Goal: Contribute content: Contribute content

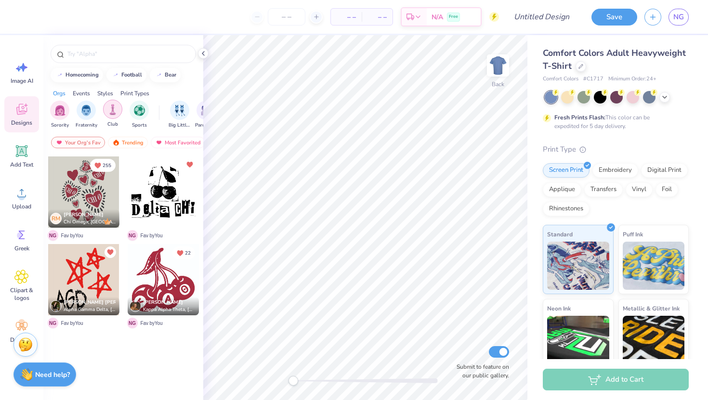
click at [107, 113] on img "filter for Club" at bounding box center [112, 109] width 11 height 11
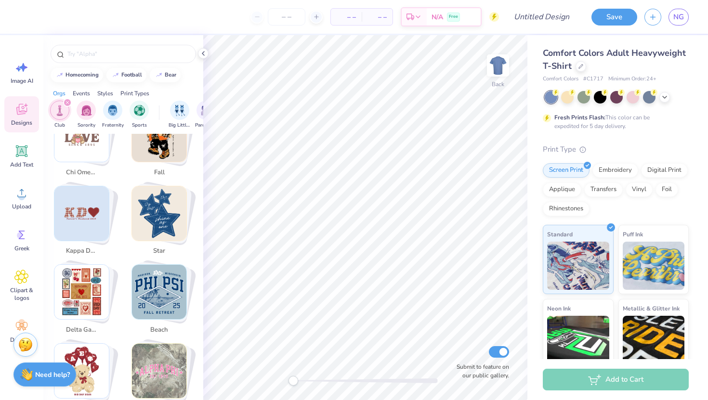
scroll to position [446, 0]
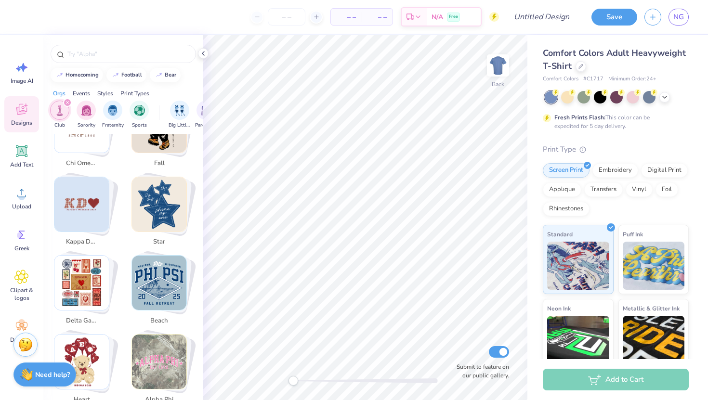
click at [159, 350] on img "Stack Card Button alpha phi" at bounding box center [159, 362] width 54 height 54
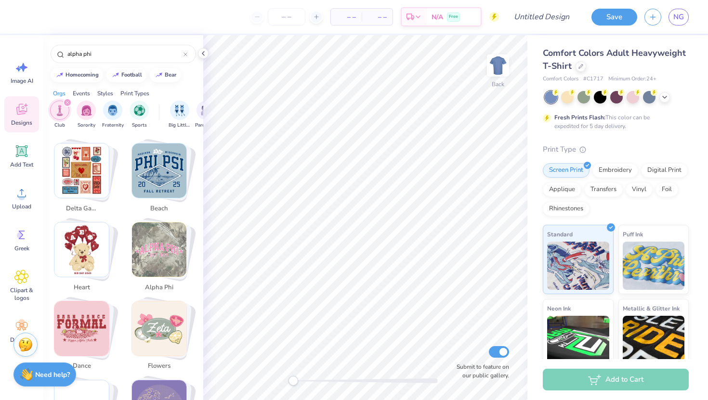
scroll to position [561, 0]
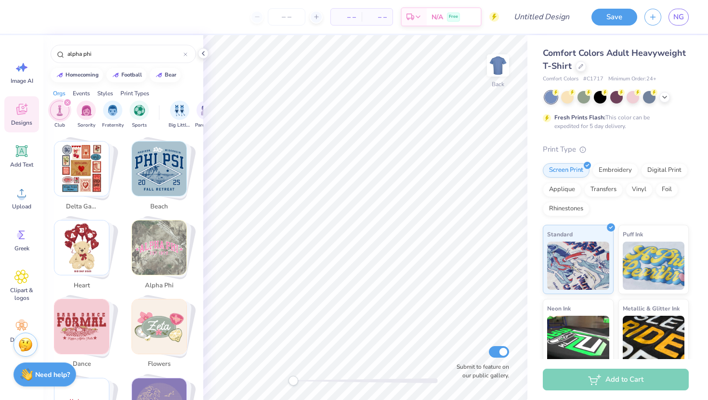
click at [155, 263] on img "Stack Card Button alpha phi" at bounding box center [159, 248] width 54 height 54
click at [153, 246] on img "Stack Card Button alpha phi" at bounding box center [159, 248] width 54 height 54
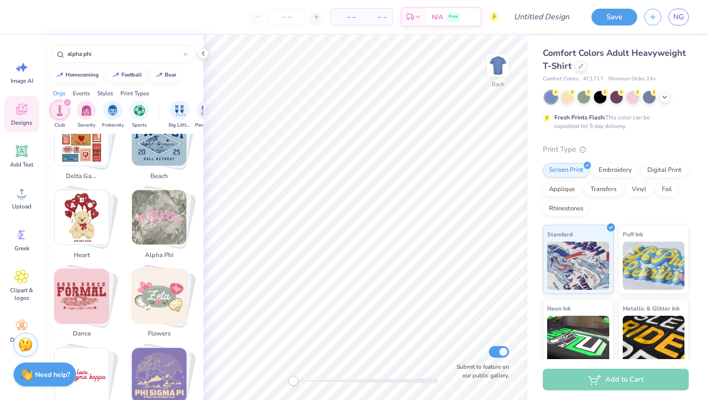
scroll to position [593, 0]
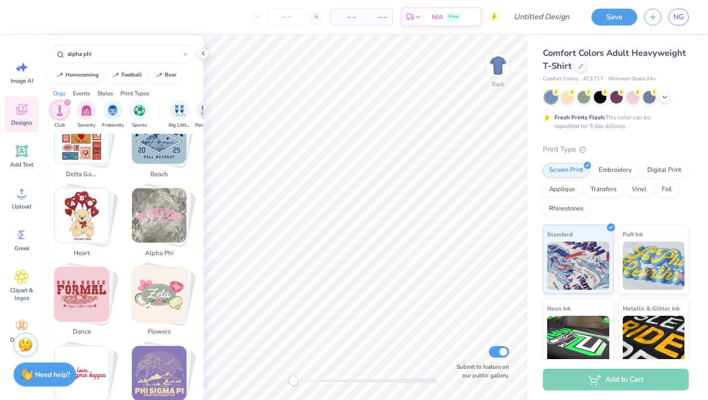
click at [94, 205] on img "Stack Card Button heart" at bounding box center [81, 215] width 54 height 54
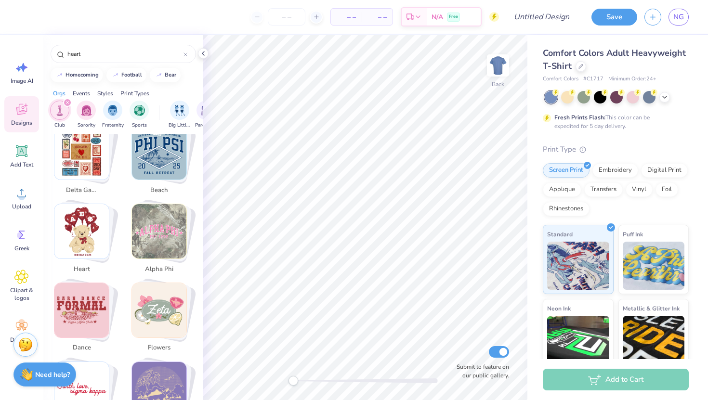
scroll to position [576, 0]
click at [156, 227] on img "Stack Card Button alpha phi" at bounding box center [159, 232] width 54 height 54
type input "alpha phi"
click at [156, 227] on img "Stack Card Button alpha phi" at bounding box center [159, 232] width 54 height 54
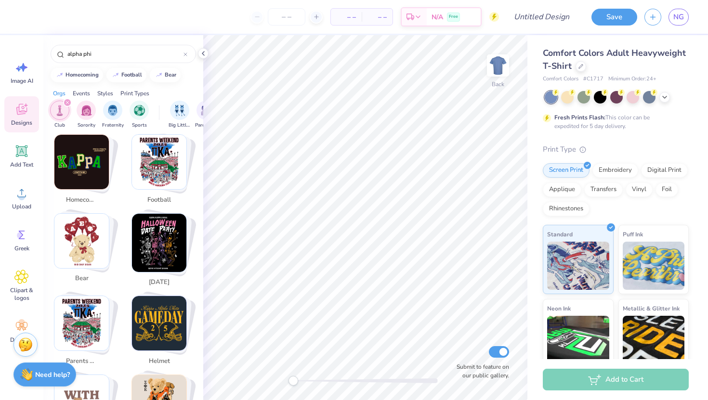
scroll to position [0, 0]
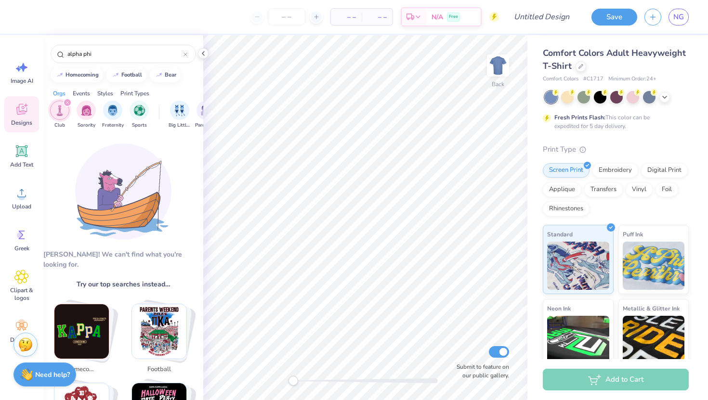
click at [68, 103] on icon "filter for Club" at bounding box center [68, 103] width 4 height 4
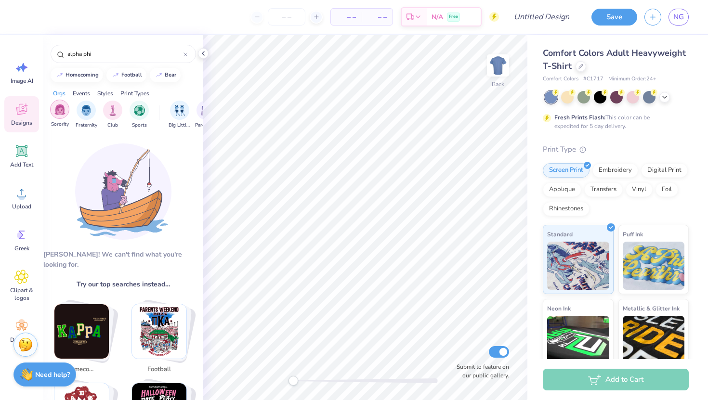
click at [65, 108] on img "filter for Sorority" at bounding box center [59, 109] width 11 height 11
click at [66, 103] on icon "filter for Sorority" at bounding box center [67, 102] width 3 height 3
click at [25, 149] on icon at bounding box center [21, 151] width 9 height 9
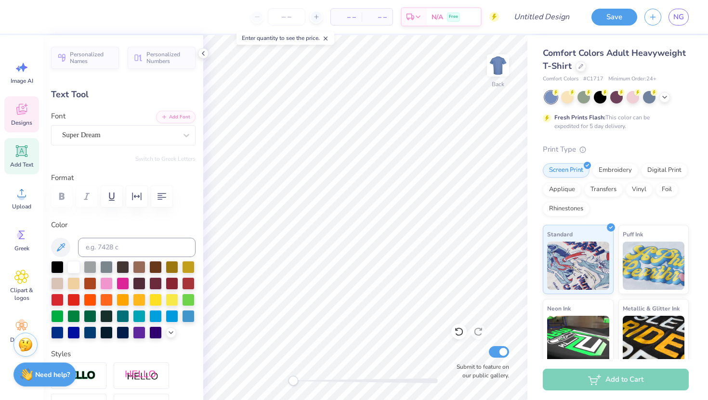
click at [25, 114] on icon at bounding box center [21, 109] width 11 height 11
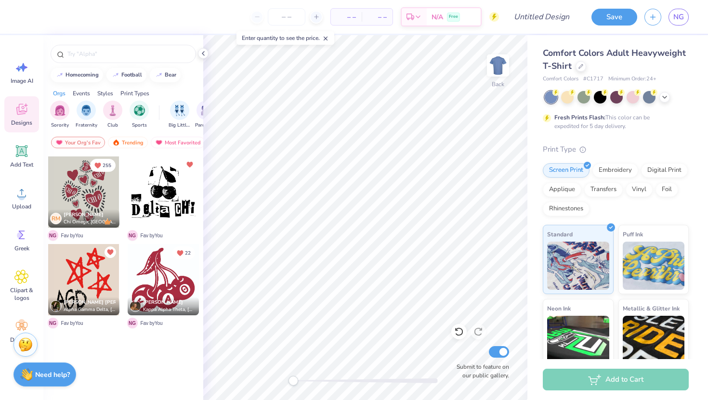
click at [88, 195] on div at bounding box center [83, 192] width 71 height 71
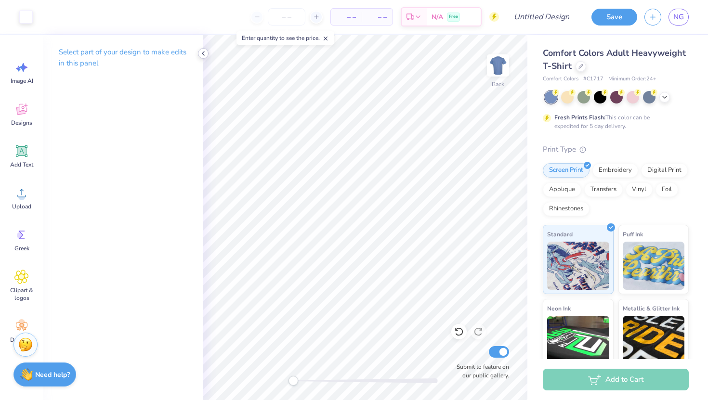
click at [200, 55] on icon at bounding box center [203, 54] width 8 height 8
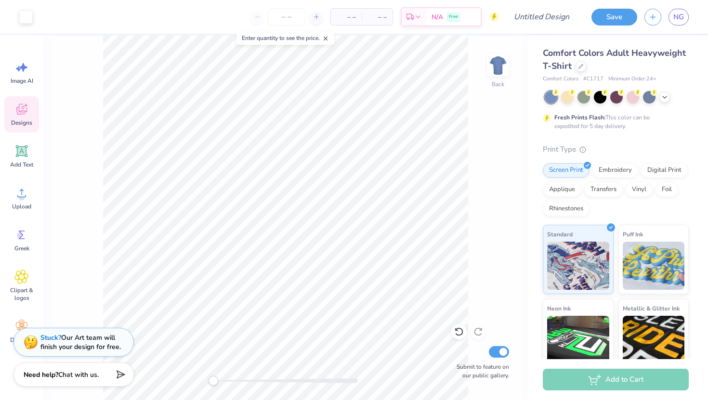
click at [23, 109] on icon at bounding box center [21, 109] width 14 height 14
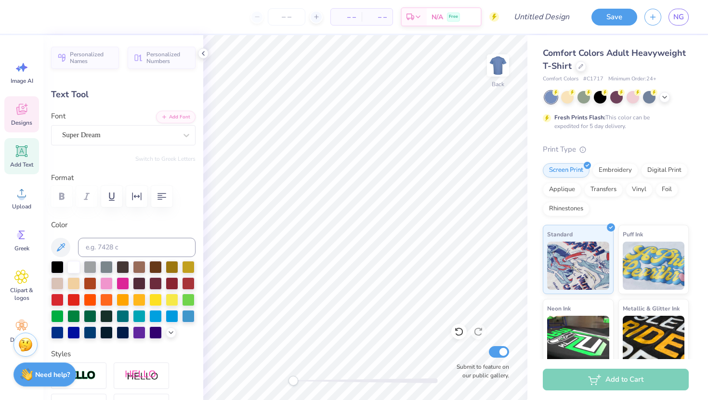
click at [20, 116] on icon at bounding box center [21, 109] width 14 height 14
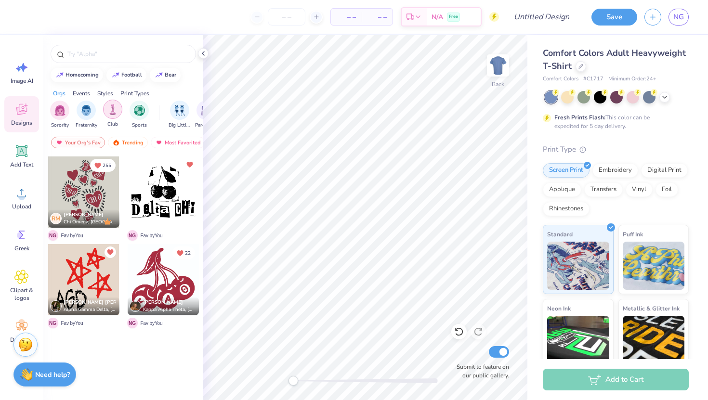
click at [116, 108] on img "filter for Club" at bounding box center [112, 109] width 11 height 11
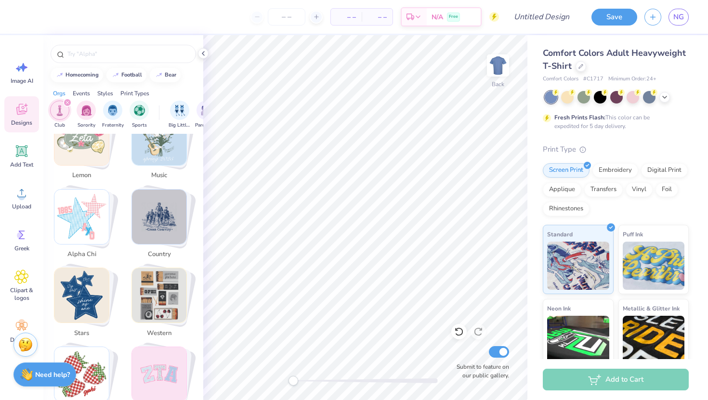
scroll to position [1293, 0]
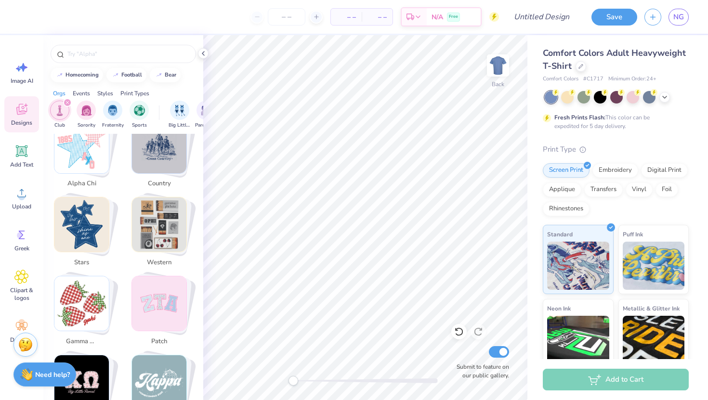
click at [69, 102] on div "filter for Club" at bounding box center [67, 102] width 9 height 9
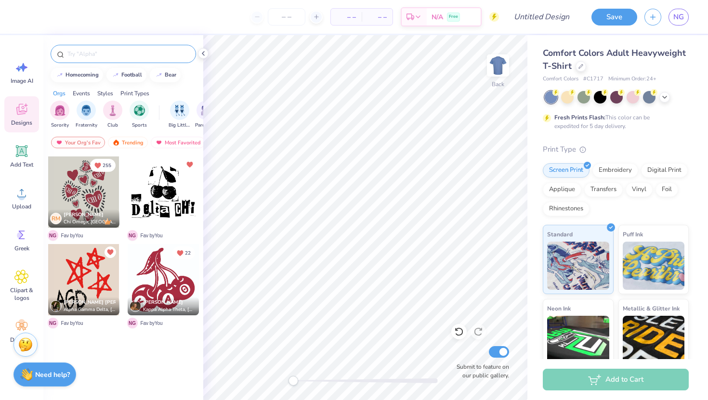
click at [126, 56] on input "text" at bounding box center [127, 54] width 123 height 10
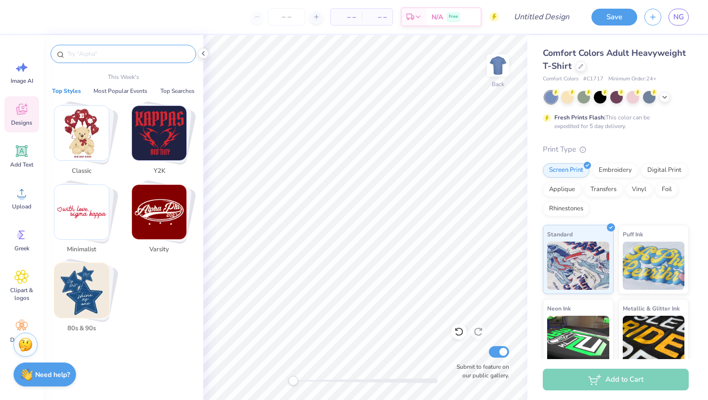
click at [161, 139] on img "Stack Card Button Y2K" at bounding box center [159, 133] width 54 height 54
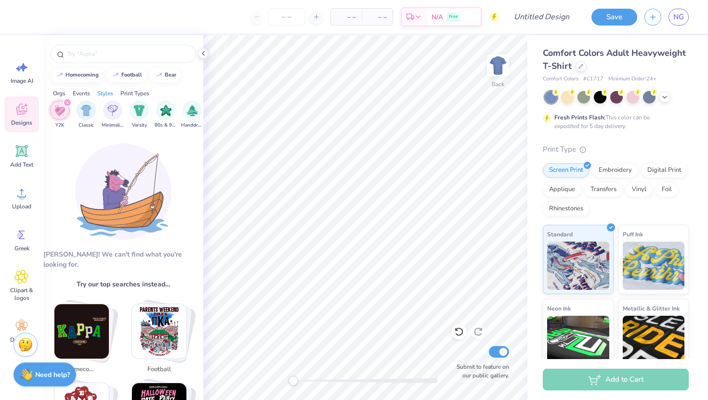
scroll to position [8, 0]
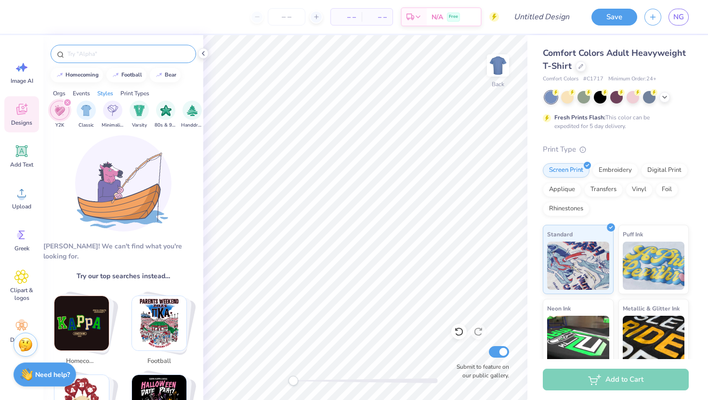
click at [99, 55] on input "text" at bounding box center [127, 54] width 123 height 10
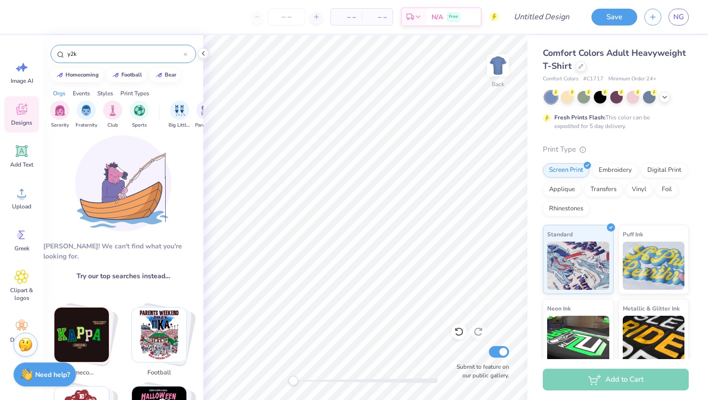
click at [124, 52] on input "y2k" at bounding box center [124, 54] width 117 height 10
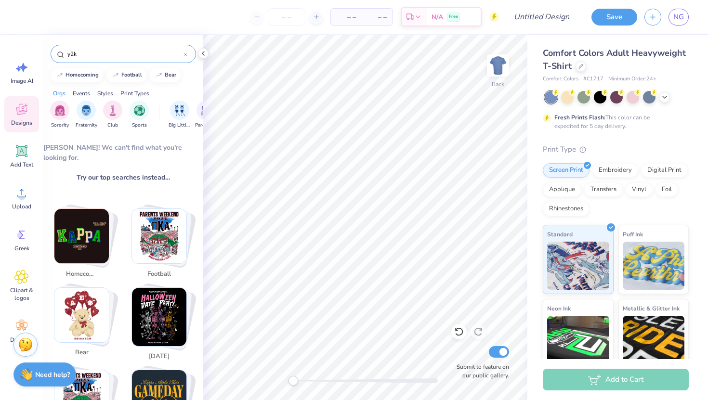
scroll to position [107, 0]
click at [93, 265] on div "homecoming" at bounding box center [82, 273] width 39 height 17
type input "homecoming"
click at [93, 265] on div "homecoming" at bounding box center [82, 273] width 39 height 17
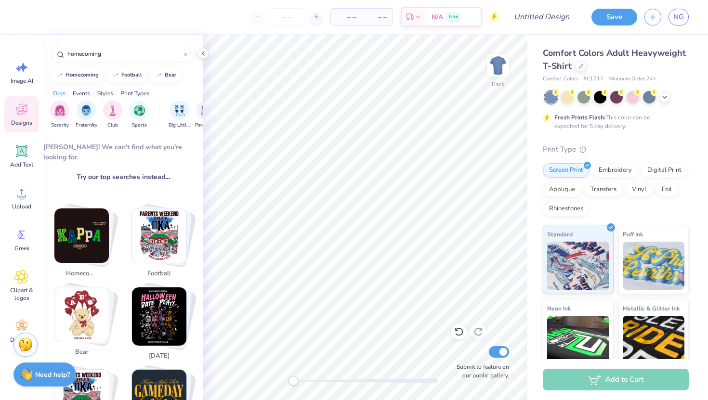
click at [79, 230] on img "Stack Card Button homecoming" at bounding box center [81, 236] width 54 height 54
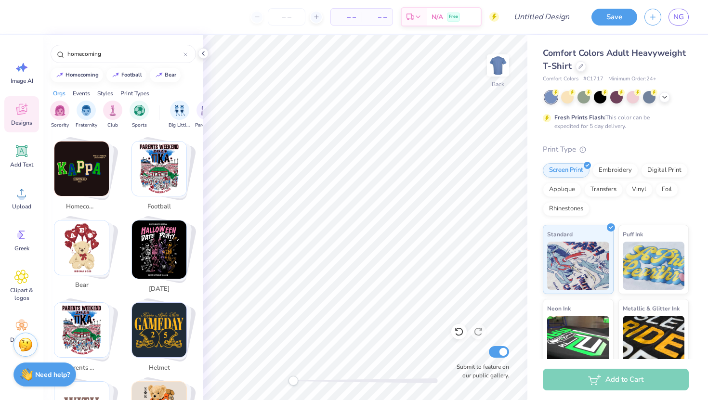
scroll to position [178, 0]
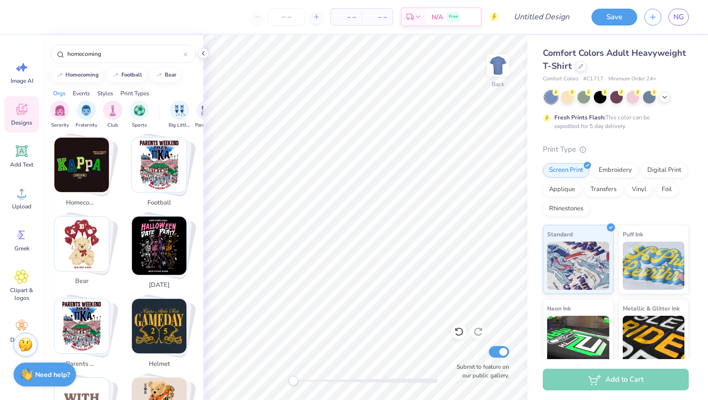
click at [83, 92] on div "Events" at bounding box center [81, 93] width 17 height 9
click at [63, 96] on div "Orgs" at bounding box center [59, 93] width 13 height 9
click at [20, 120] on span "Designs" at bounding box center [21, 123] width 21 height 8
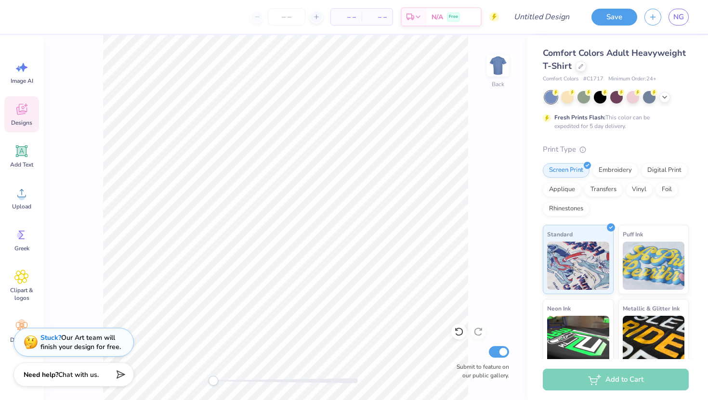
click at [25, 105] on icon at bounding box center [26, 106] width 4 height 4
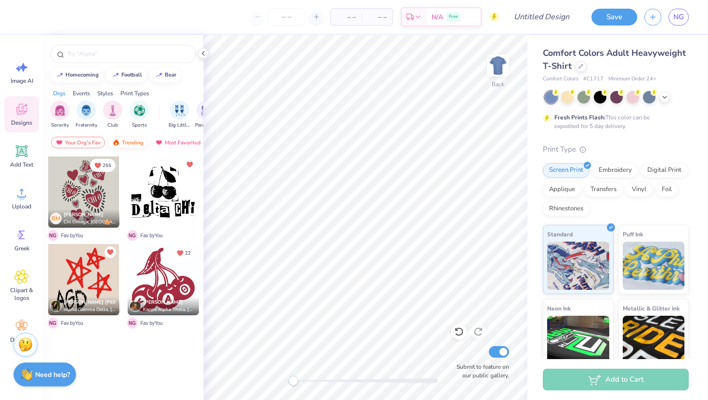
click at [125, 141] on div "Trending" at bounding box center [128, 143] width 40 height 12
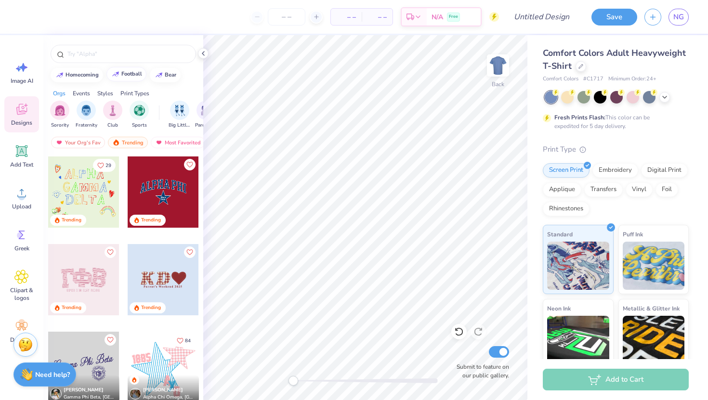
scroll to position [2395, 0]
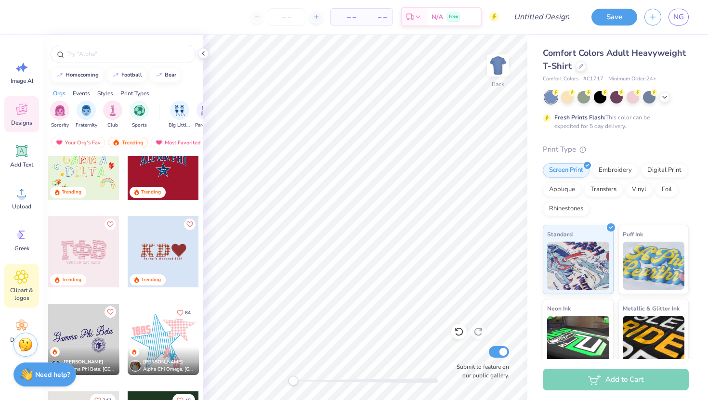
click at [23, 271] on icon at bounding box center [21, 277] width 14 height 14
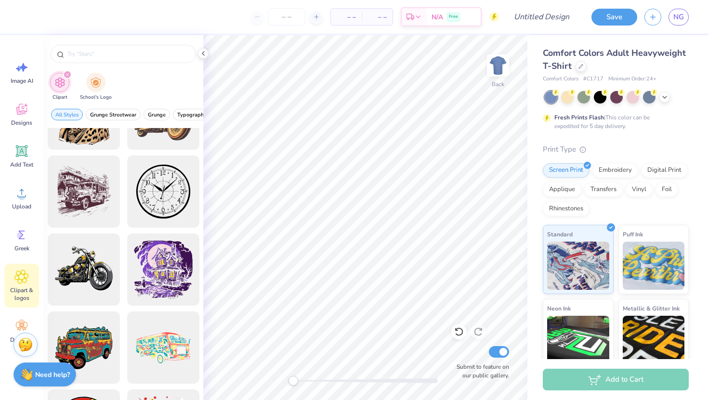
scroll to position [448, 0]
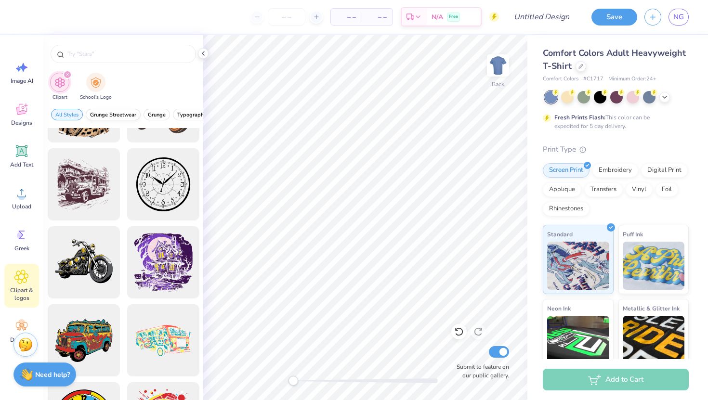
click at [104, 114] on span "Grunge Streetwear" at bounding box center [113, 114] width 46 height 7
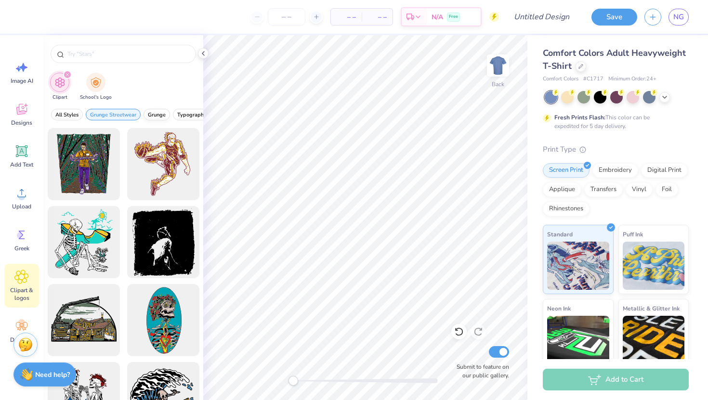
click at [160, 113] on span "Grunge" at bounding box center [157, 114] width 18 height 7
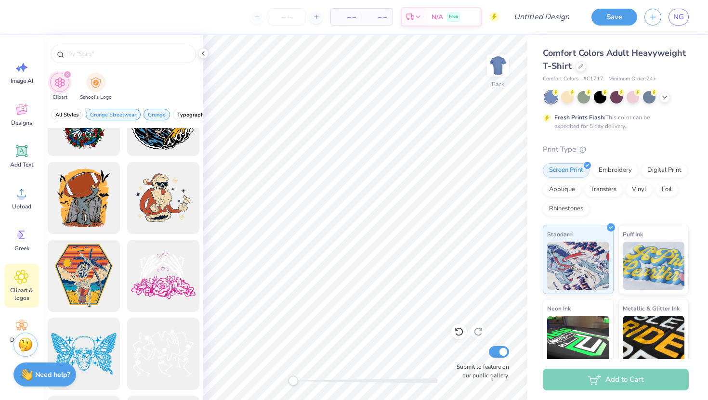
scroll to position [287, 0]
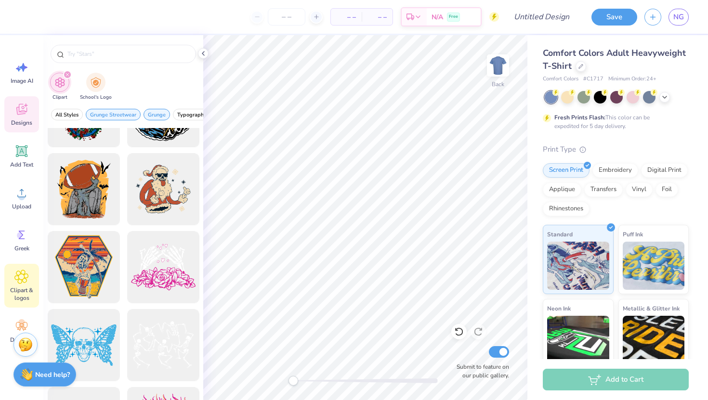
click at [28, 114] on icon at bounding box center [21, 109] width 14 height 14
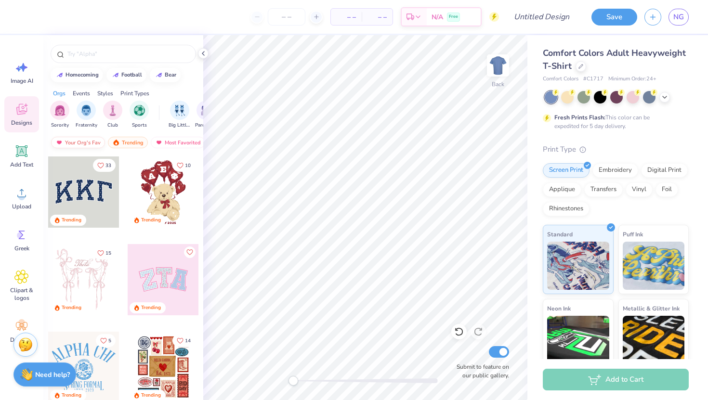
click at [73, 144] on div "Your Org's Fav" at bounding box center [78, 143] width 54 height 12
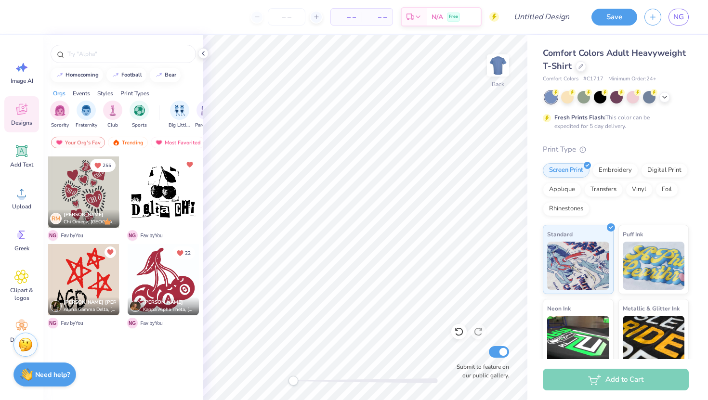
click at [84, 280] on div at bounding box center [83, 279] width 71 height 71
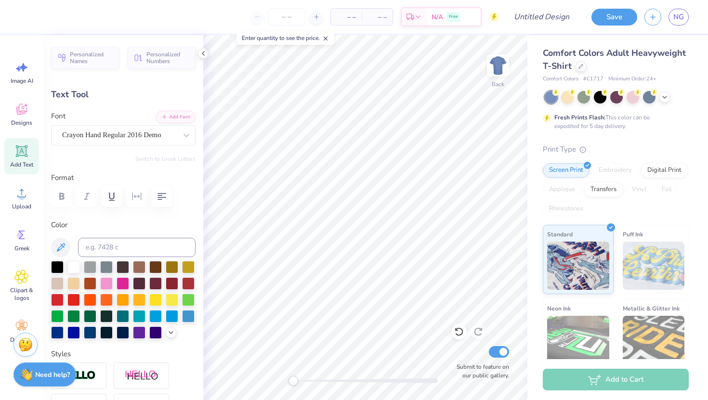
type textarea "O"
type textarea "P"
type input "1.64"
type input "3.58"
type input "9.76"
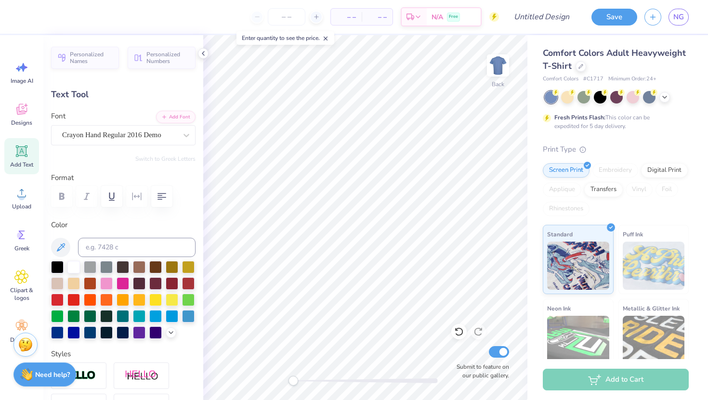
type input "-3.5"
type textarea "U"
type input "1.91"
type input "3.50"
type input "-7.1"
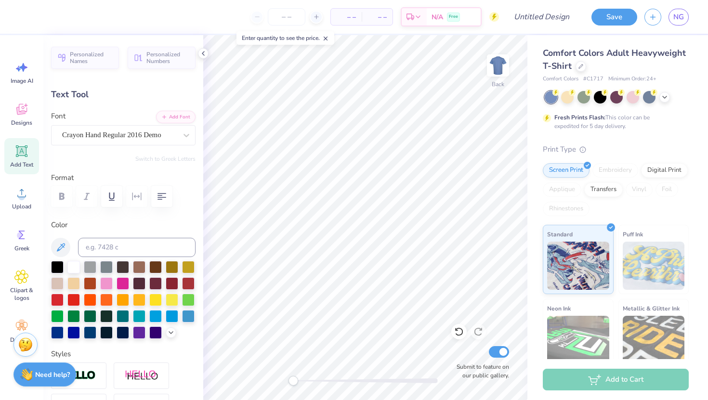
type textarea "C"
type input "0.0"
click at [572, 96] on div at bounding box center [567, 96] width 13 height 13
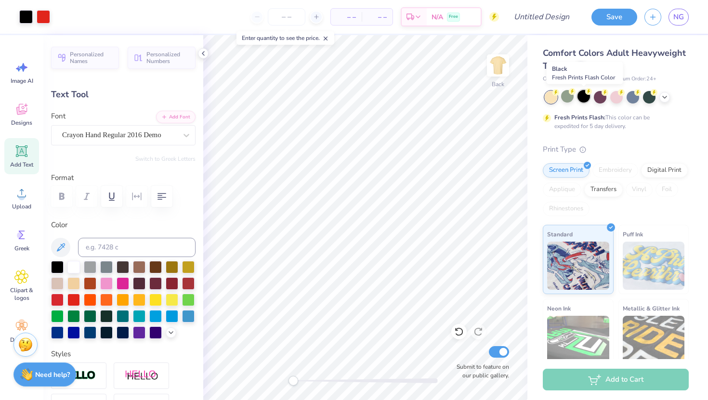
click at [585, 99] on div at bounding box center [584, 96] width 13 height 13
click at [669, 92] on div at bounding box center [617, 97] width 144 height 13
click at [667, 94] on icon at bounding box center [665, 96] width 8 height 8
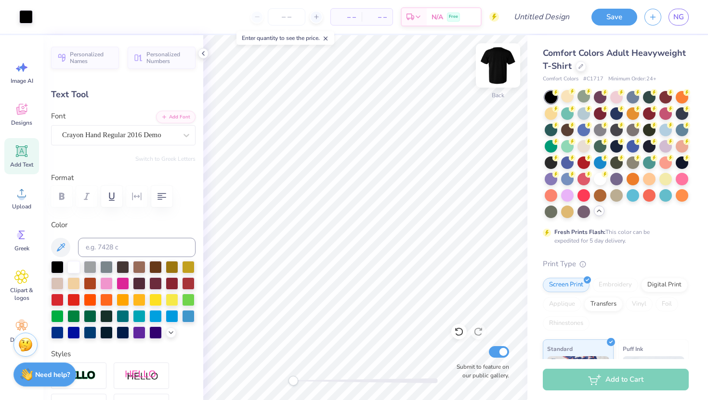
type input "1.69"
type input "3.40"
type input "9.85"
type input "-3.5"
click at [70, 266] on div at bounding box center [73, 266] width 13 height 13
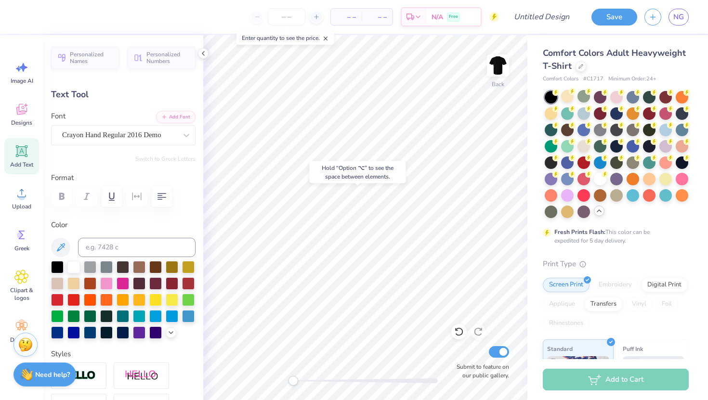
type input "1.63"
type input "3.53"
type input "9.61"
type input "-7.1"
click at [73, 266] on div at bounding box center [73, 266] width 13 height 13
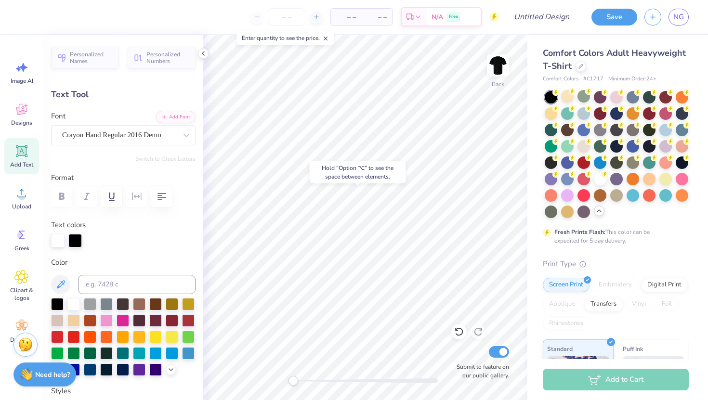
type input "1.92"
type input "3.20"
type input "9.87"
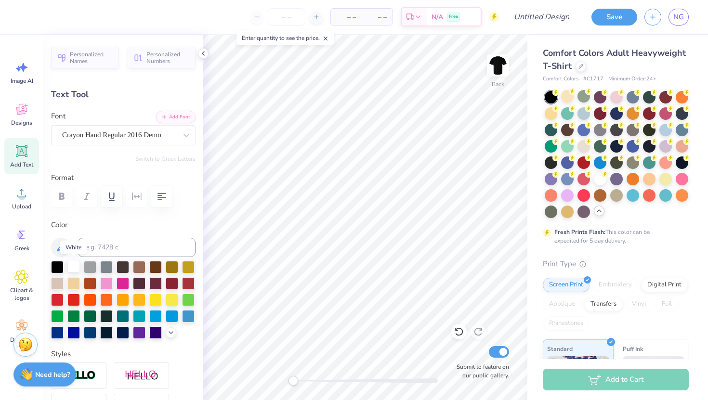
click at [73, 269] on div at bounding box center [73, 266] width 13 height 13
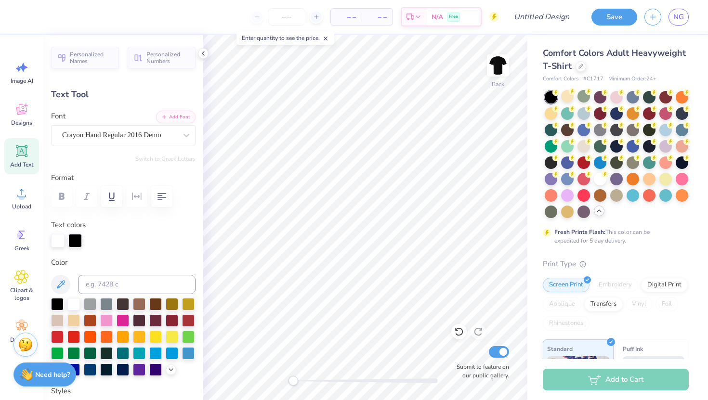
type input "0.0"
click at [634, 162] on div at bounding box center [633, 162] width 13 height 13
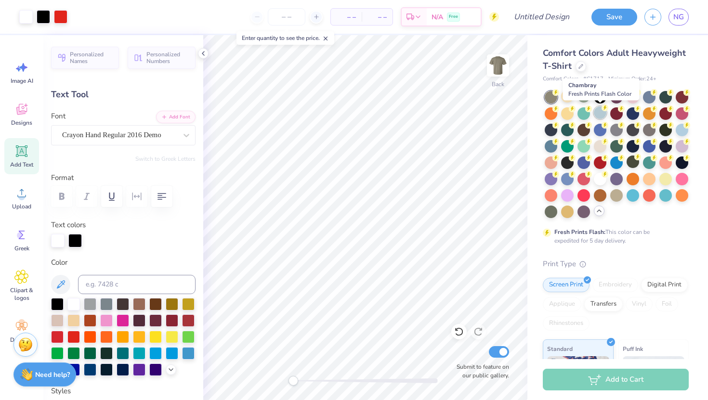
click at [602, 116] on div at bounding box center [600, 112] width 13 height 13
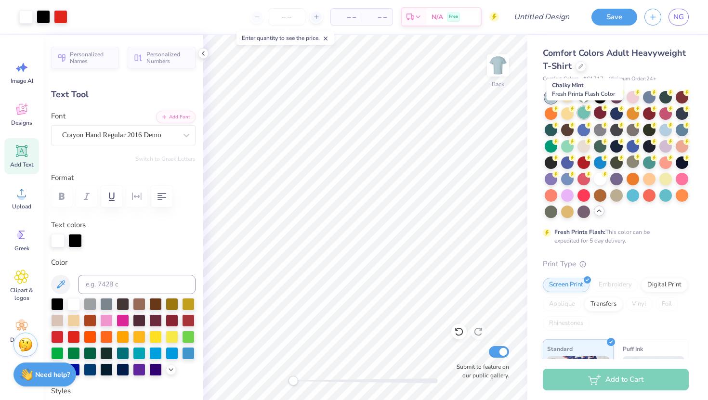
click at [585, 111] on icon at bounding box center [588, 108] width 7 height 7
click at [567, 117] on div at bounding box center [567, 112] width 13 height 13
click at [568, 130] on div at bounding box center [567, 129] width 13 height 13
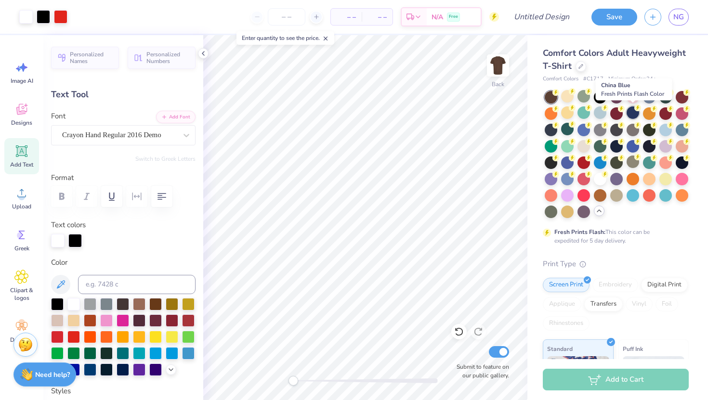
click at [633, 114] on div at bounding box center [633, 112] width 13 height 13
click at [667, 113] on div at bounding box center [665, 112] width 13 height 13
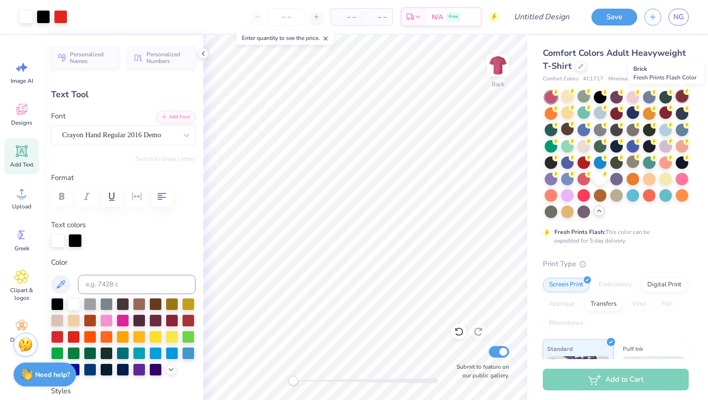
click at [680, 101] on div at bounding box center [682, 96] width 13 height 13
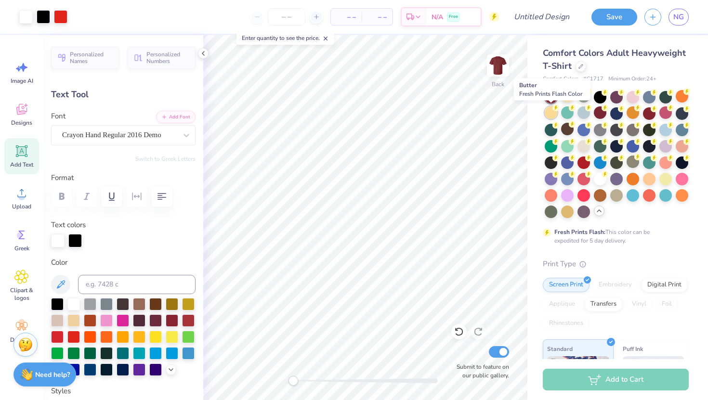
click at [554, 112] on div at bounding box center [551, 112] width 13 height 13
click at [583, 113] on div at bounding box center [584, 112] width 13 height 13
click at [614, 192] on div at bounding box center [616, 194] width 13 height 13
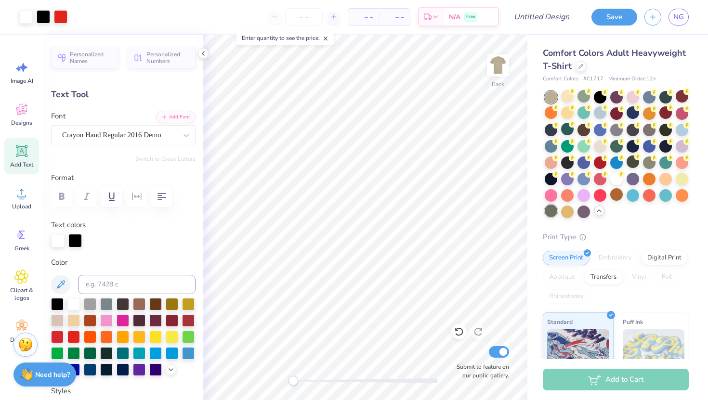
click at [549, 212] on div at bounding box center [551, 211] width 13 height 13
click at [550, 96] on div at bounding box center [551, 97] width 13 height 13
click at [566, 98] on div at bounding box center [567, 96] width 13 height 13
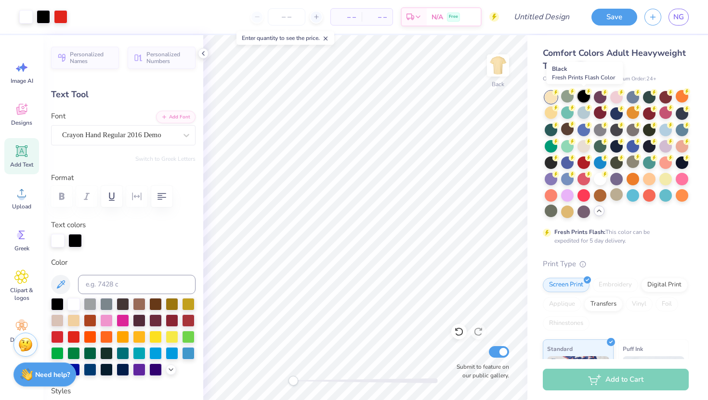
click at [581, 97] on div at bounding box center [584, 96] width 13 height 13
type input "1.69"
type input "3.40"
type input "9.85"
type input "0.0"
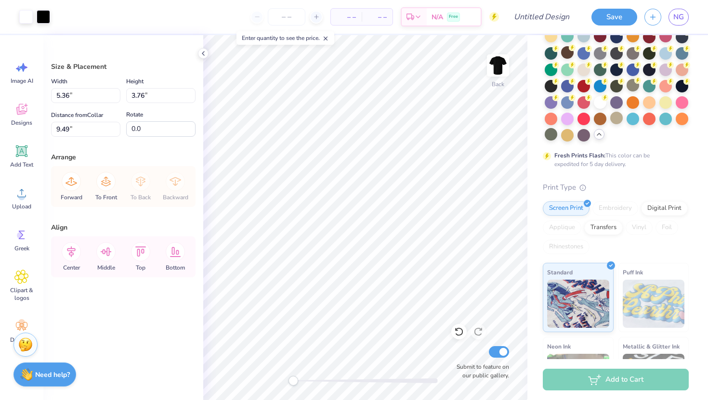
scroll to position [0, 0]
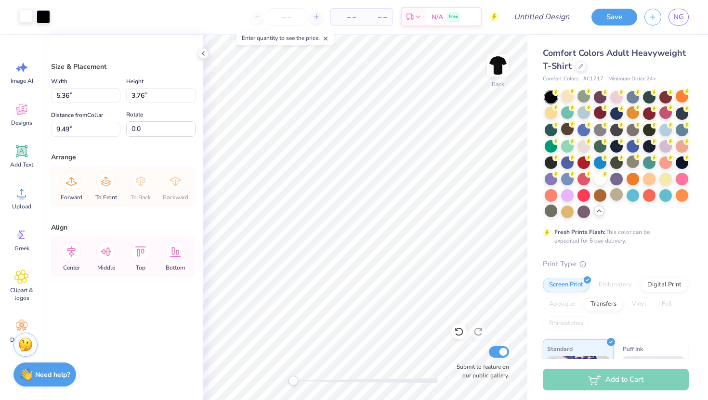
click at [28, 21] on div at bounding box center [25, 15] width 13 height 13
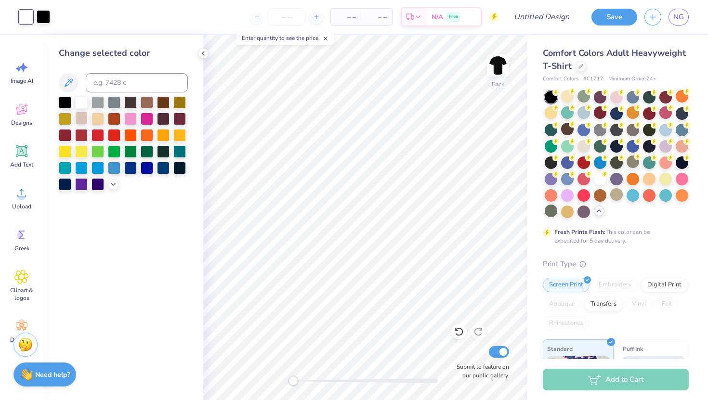
click at [81, 122] on div at bounding box center [81, 118] width 13 height 13
click at [98, 103] on div at bounding box center [98, 101] width 13 height 13
click at [113, 101] on div at bounding box center [114, 101] width 13 height 13
click at [111, 186] on icon at bounding box center [113, 184] width 8 height 8
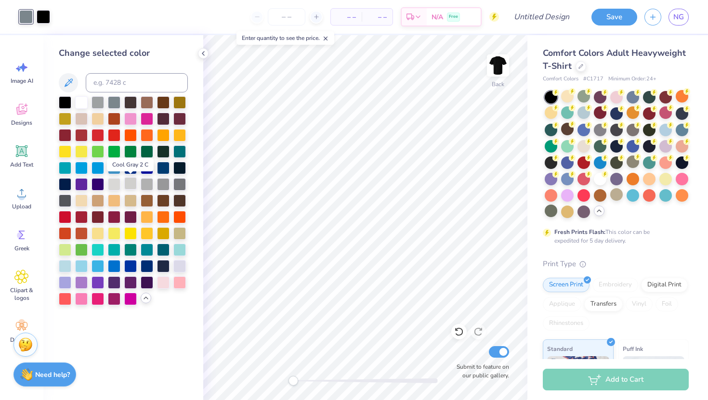
click at [131, 184] on div at bounding box center [130, 183] width 13 height 13
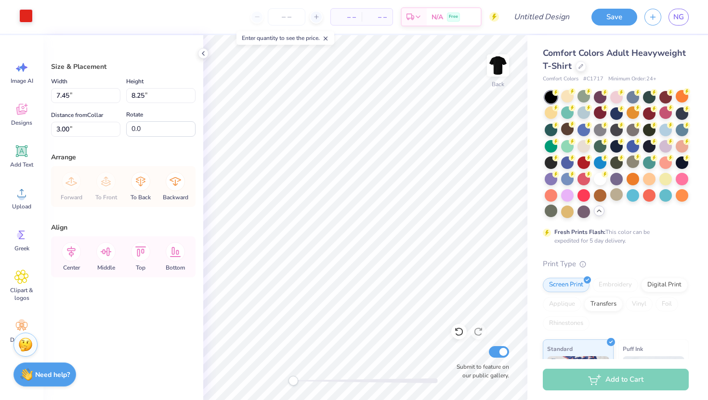
click at [27, 15] on div at bounding box center [25, 15] width 13 height 13
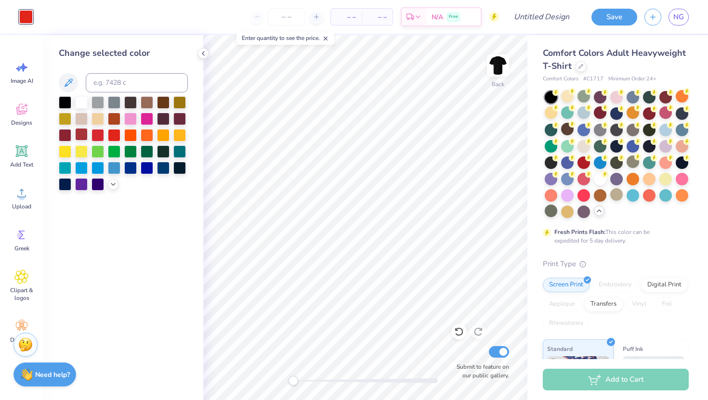
click at [78, 136] on div at bounding box center [81, 134] width 13 height 13
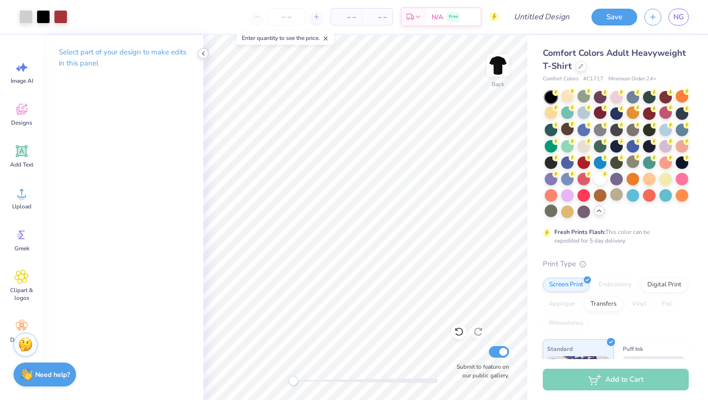
click at [203, 51] on icon at bounding box center [203, 54] width 8 height 8
